Goal: Communication & Community: Share content

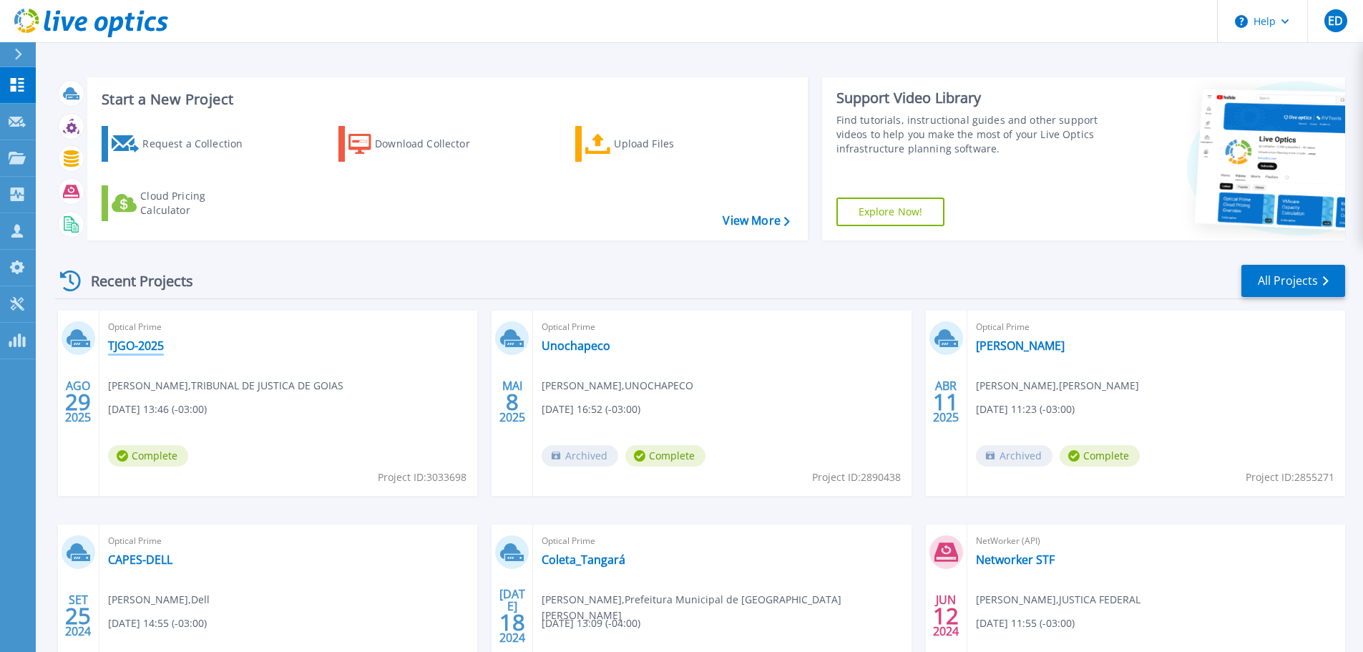
click at [140, 344] on link "TJGO-2025" at bounding box center [136, 346] width 56 height 14
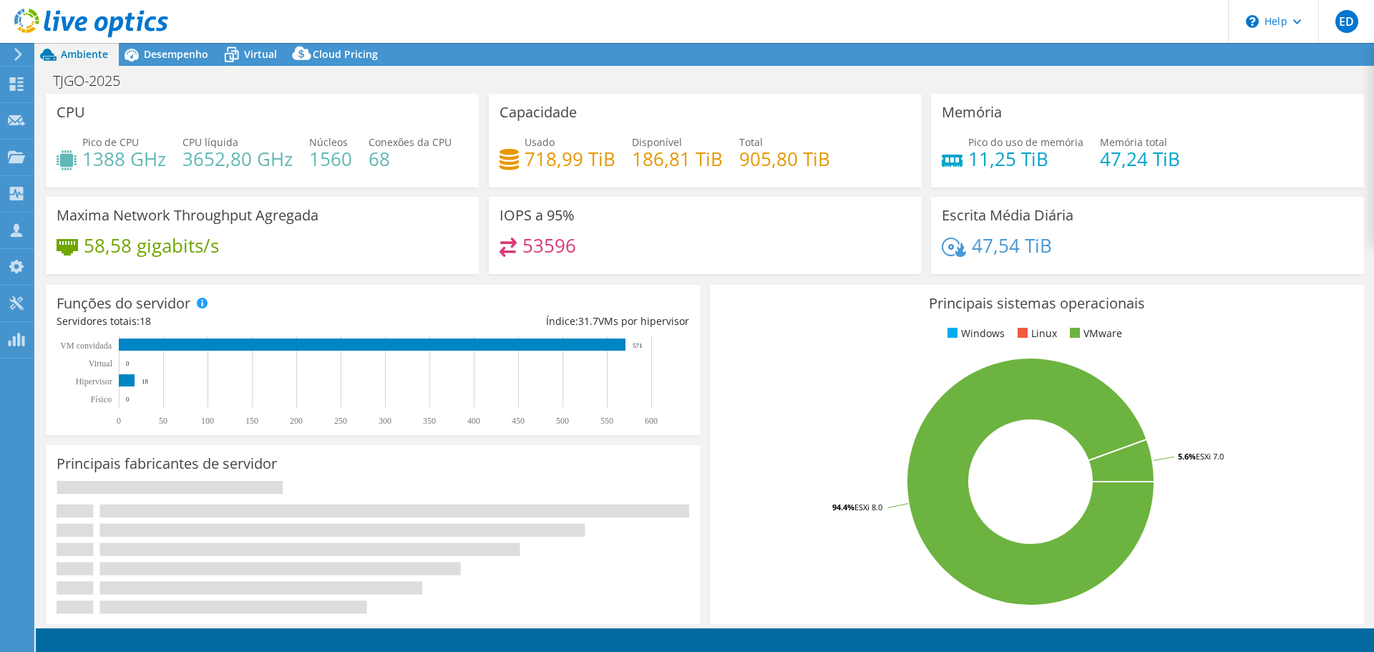
select select "USD"
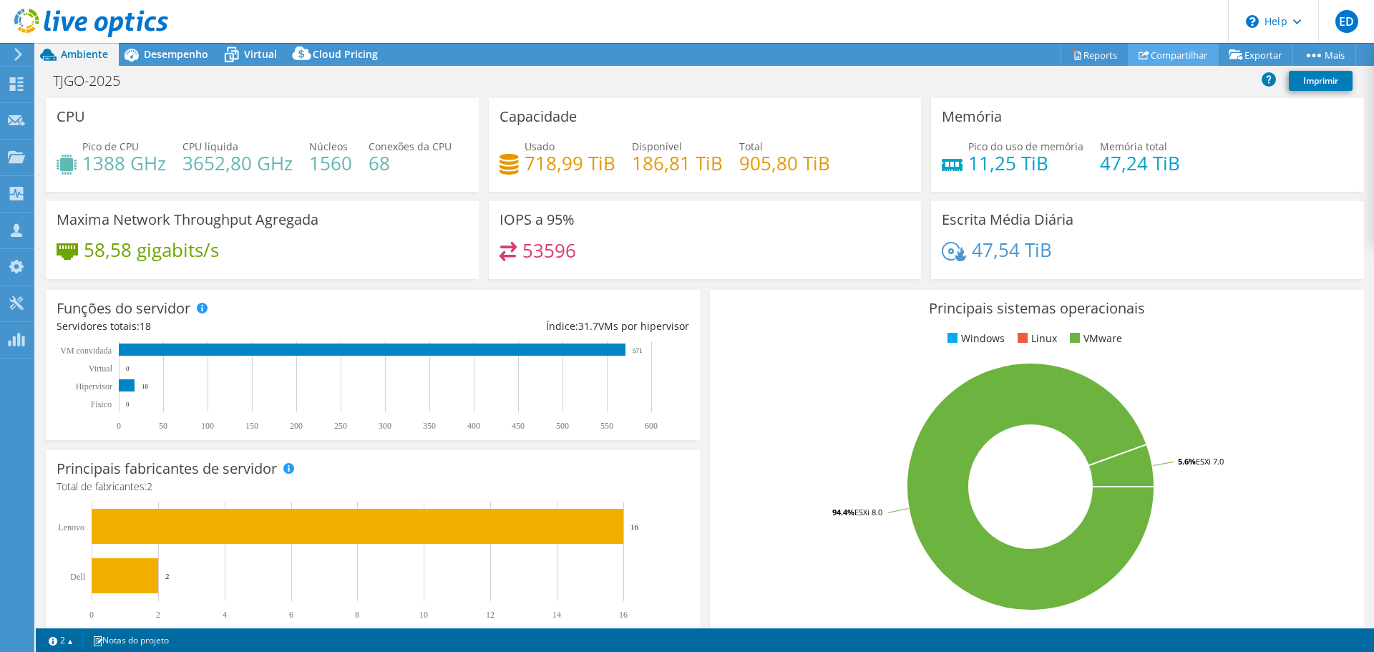
click at [1174, 61] on link "Compartilhar" at bounding box center [1173, 55] width 91 height 22
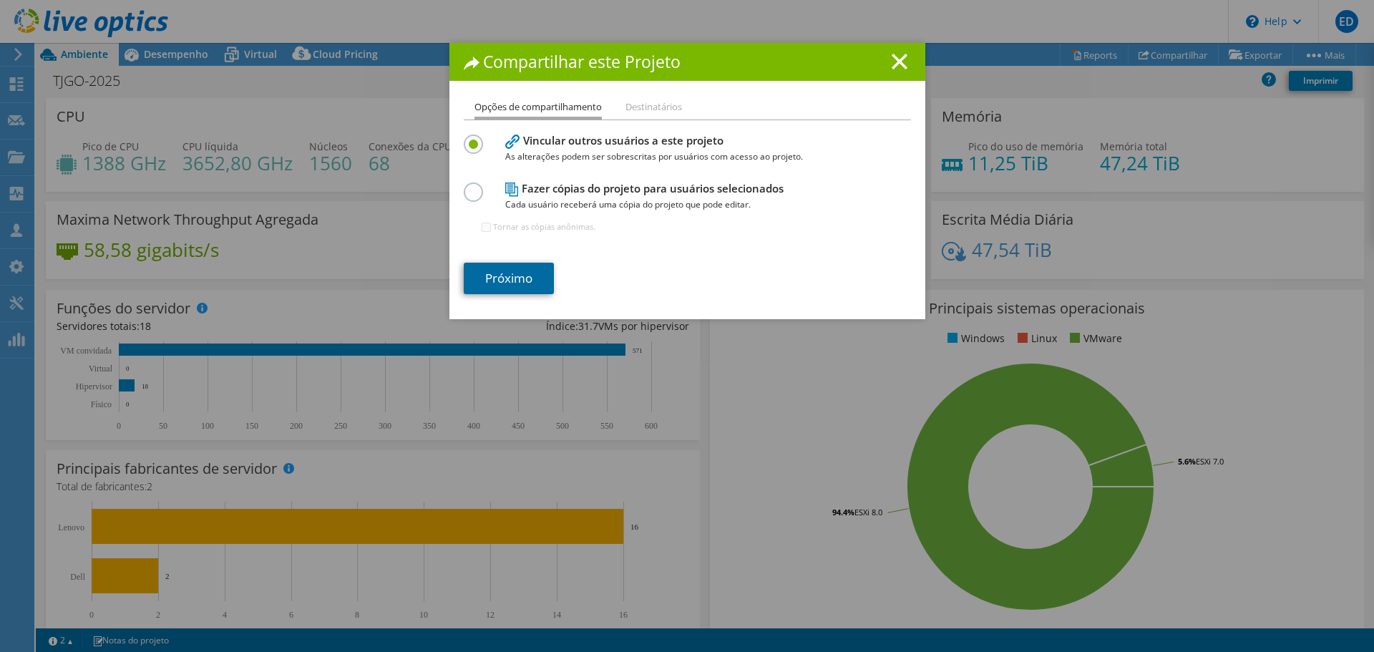
click at [505, 273] on link "Próximo" at bounding box center [509, 278] width 90 height 31
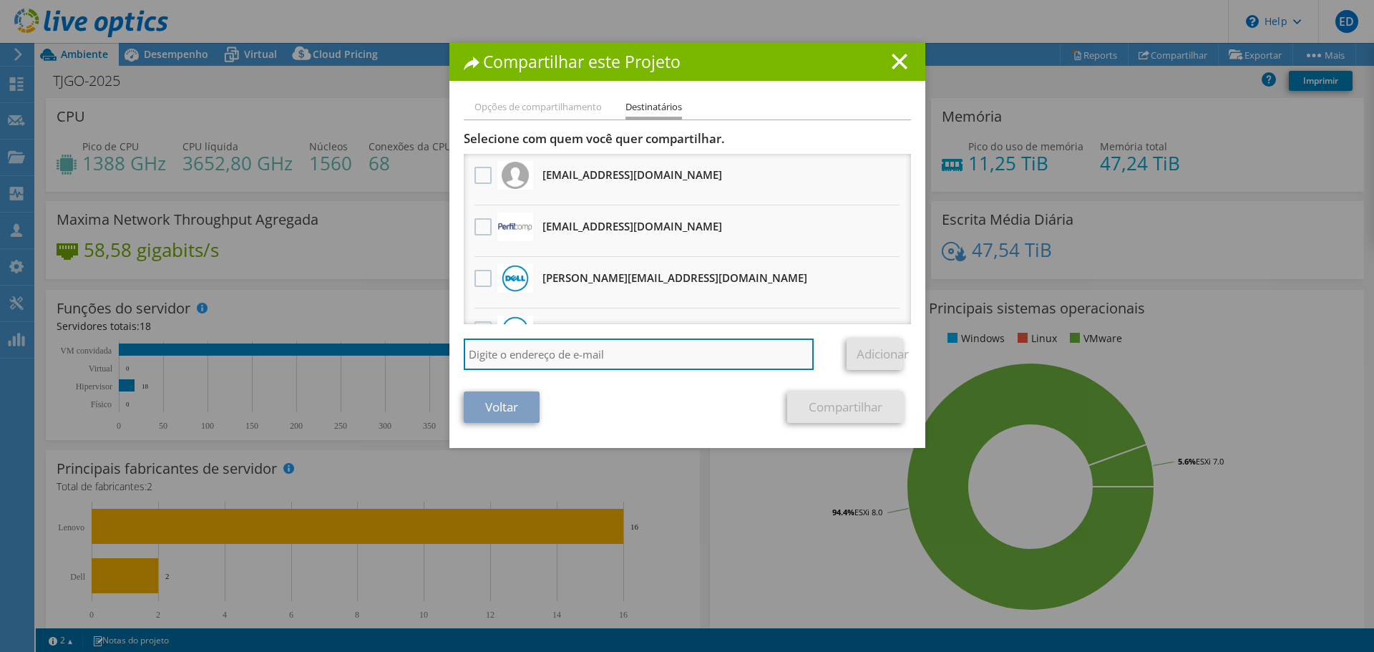
click at [536, 356] on input "search" at bounding box center [639, 354] width 351 height 31
type input "[PERSON_NAME][EMAIL_ADDRESS][DOMAIN_NAME]"
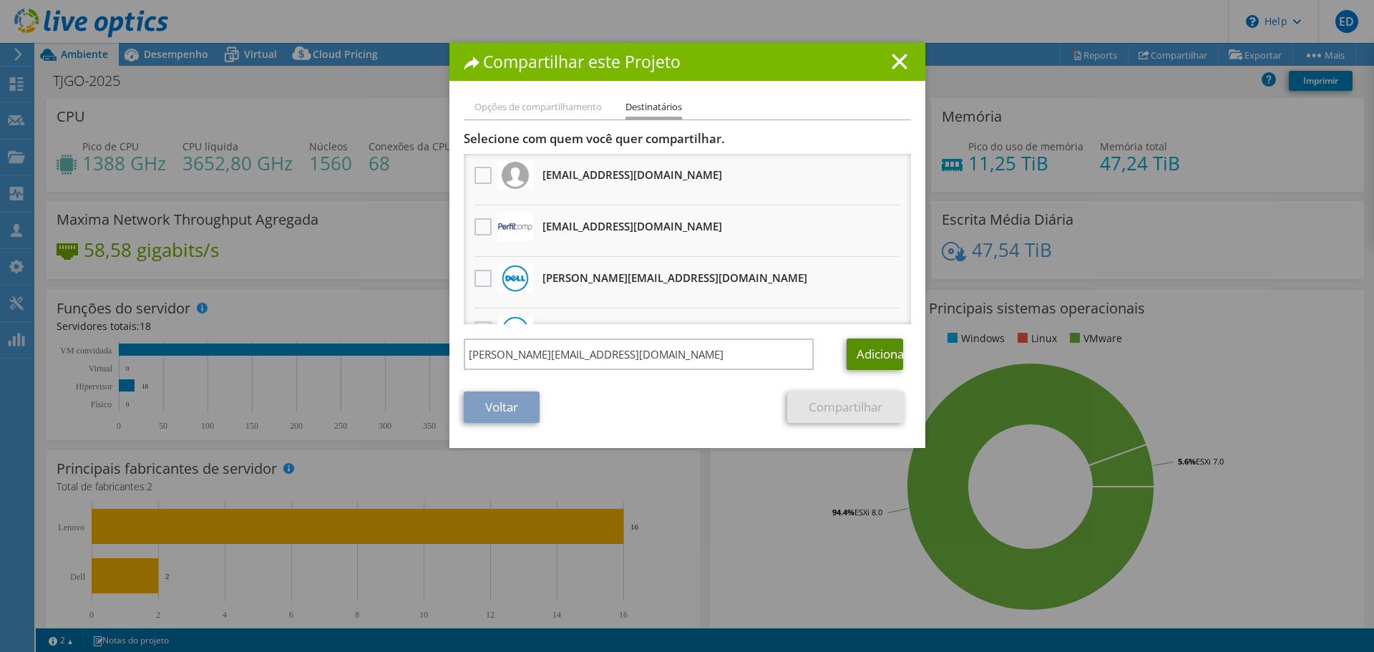
click at [860, 351] on link "Adicionar" at bounding box center [875, 354] width 57 height 31
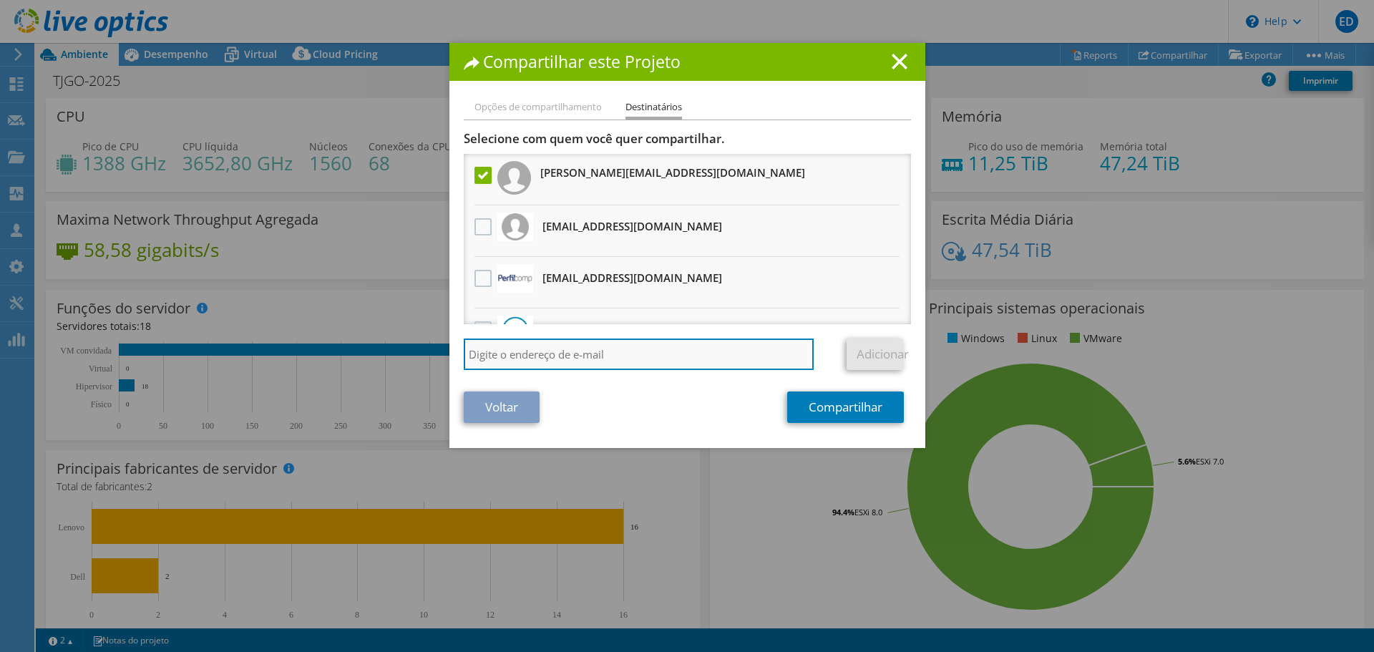
click at [565, 354] on input "search" at bounding box center [639, 354] width 351 height 31
type input "[PERSON_NAME][EMAIL_ADDRESS][DOMAIN_NAME]"
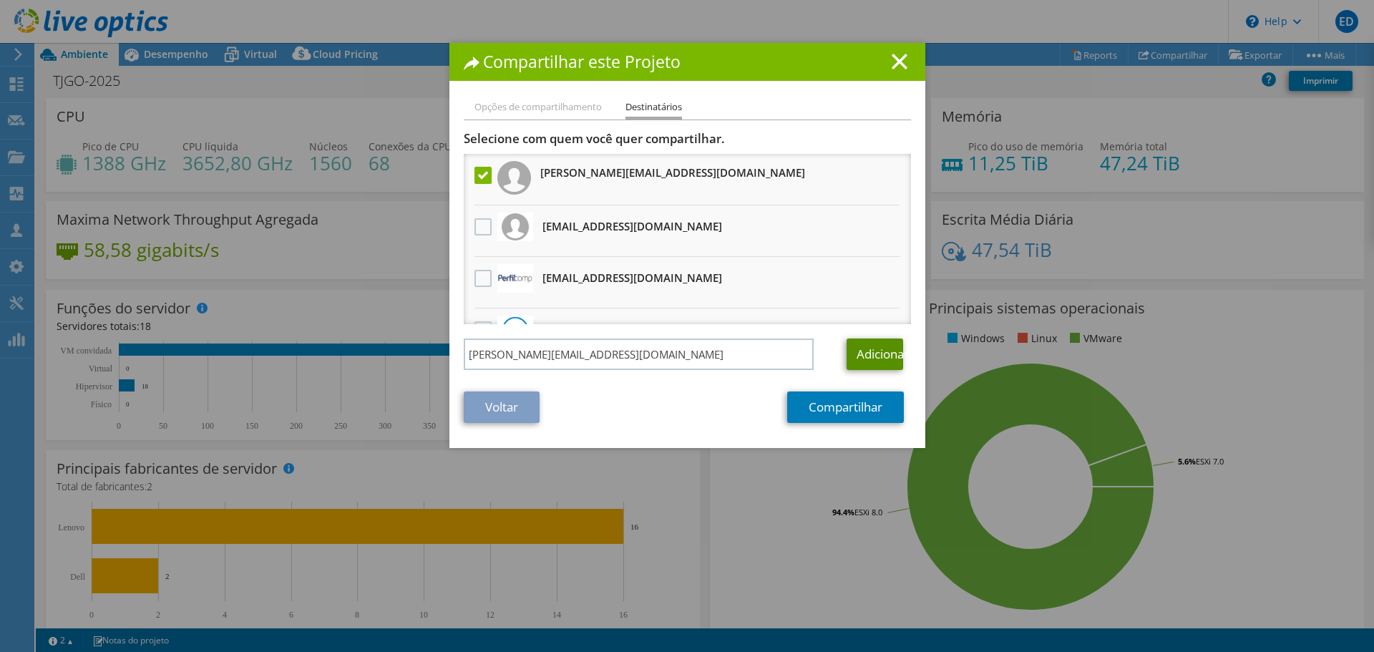
click at [875, 356] on link "Adicionar" at bounding box center [875, 354] width 57 height 31
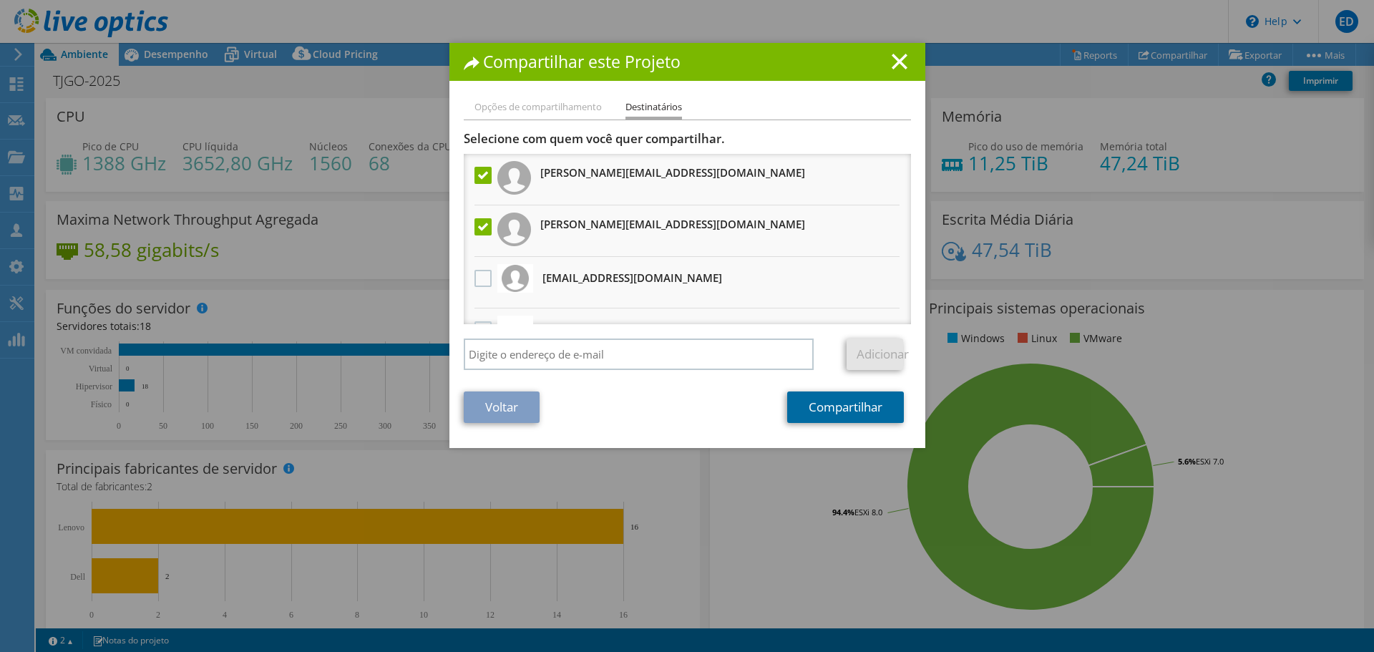
click at [825, 408] on link "Compartilhar" at bounding box center [845, 406] width 117 height 31
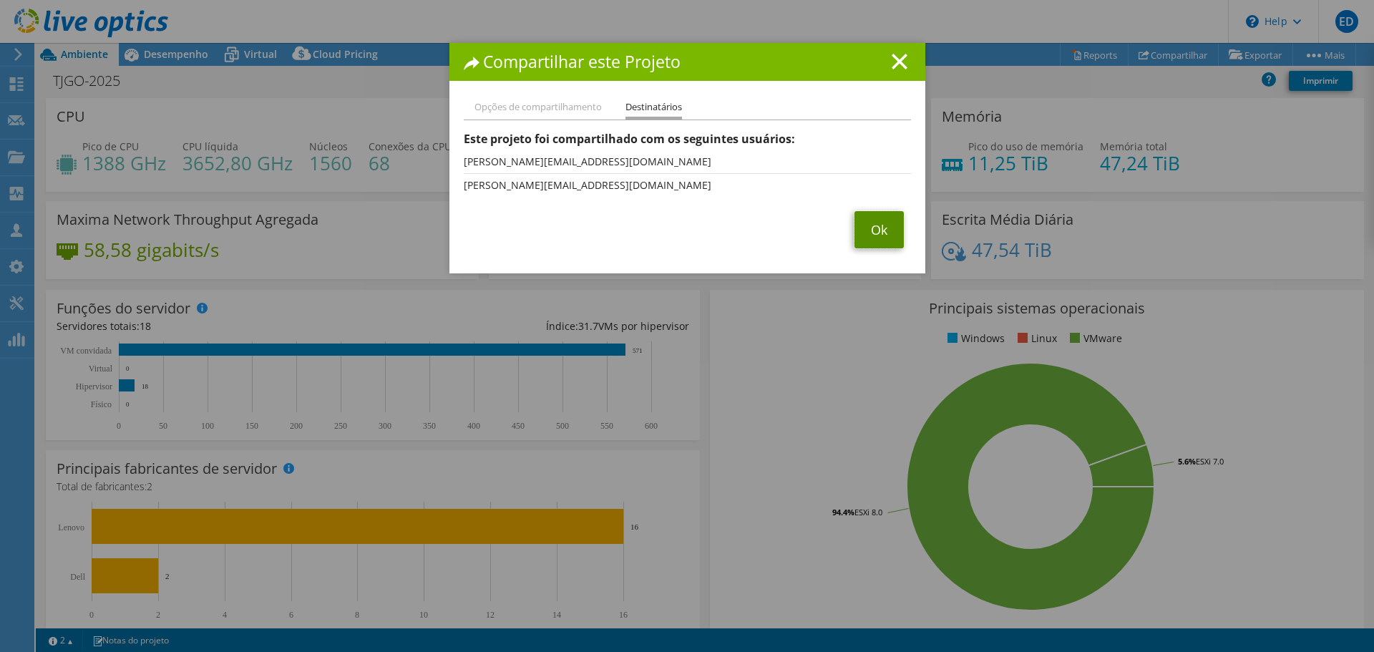
click at [857, 233] on link "Ok" at bounding box center [879, 229] width 49 height 37
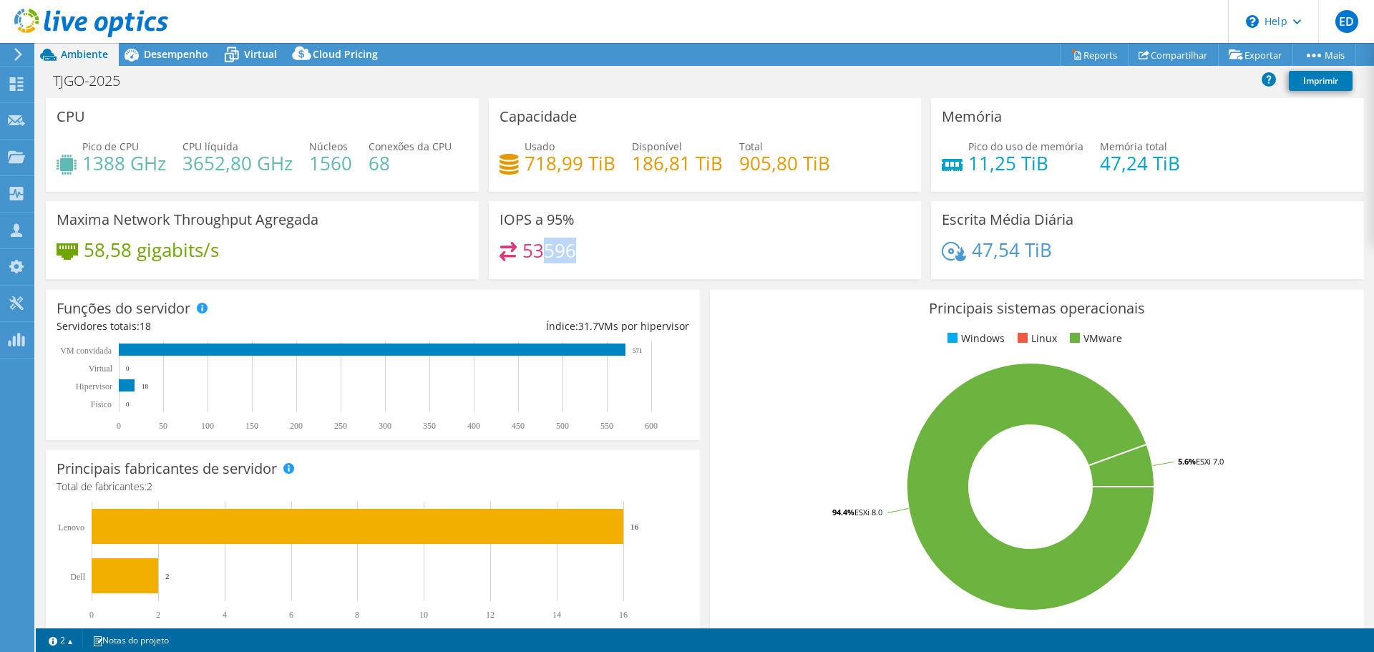
drag, startPoint x: 542, startPoint y: 251, endPoint x: 587, endPoint y: 249, distance: 45.1
click at [587, 249] on div "53596" at bounding box center [706, 257] width 412 height 31
